Goal: Find specific page/section: Find specific page/section

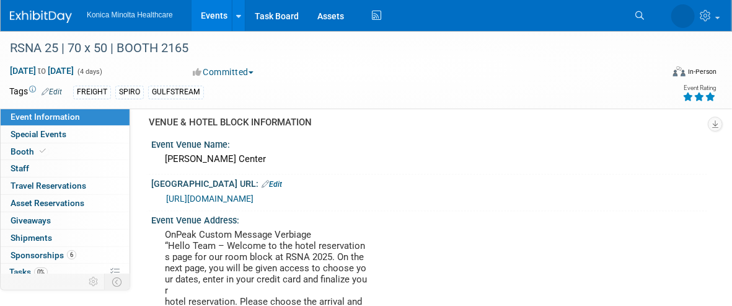
click at [206, 11] on link "Events" at bounding box center [214, 15] width 45 height 31
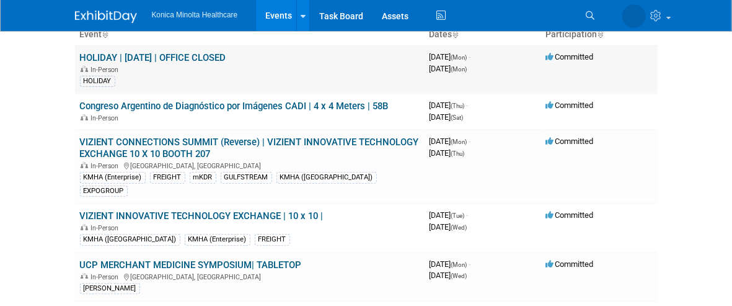
scroll to position [155, 0]
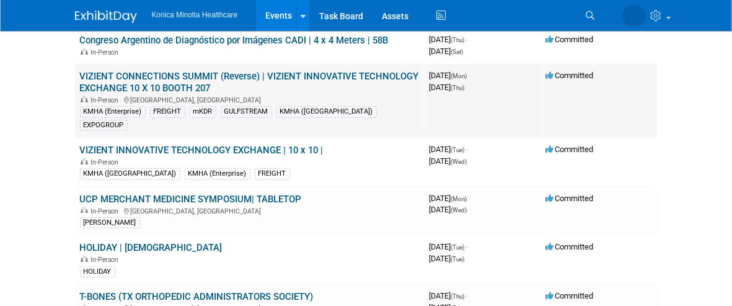
click at [398, 71] on link "VIZIENT CONNECTIONS SUMMIT (Reverse) | VIZIENT INNOVATIVE TECHNOLOGY EXCHANGE 1…" at bounding box center [249, 82] width 339 height 23
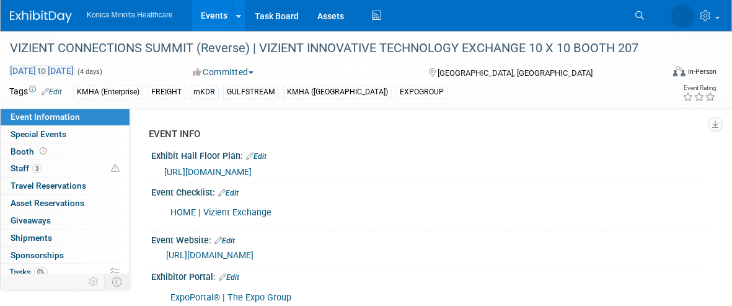
click at [44, 67] on span "Sep 15, 2025 to Sep 18, 2025" at bounding box center [41, 70] width 65 height 11
select select "8"
